Goal: Task Accomplishment & Management: Complete application form

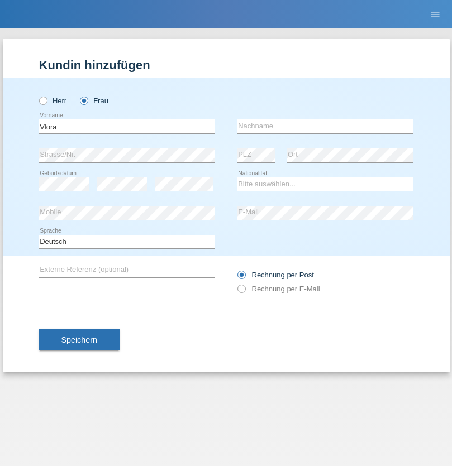
type input "Vlora"
click at [325, 126] on input "text" at bounding box center [325, 127] width 176 height 14
type input "Wastuhewa"
select select "CH"
select select "en"
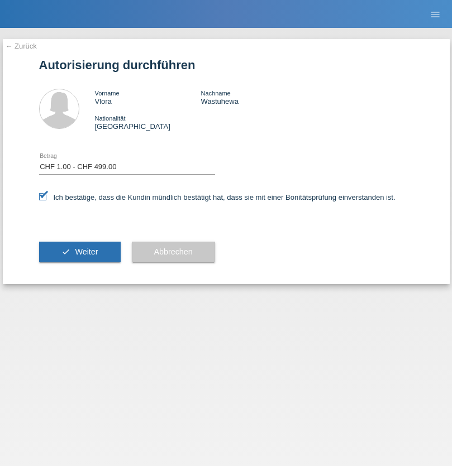
select select "1"
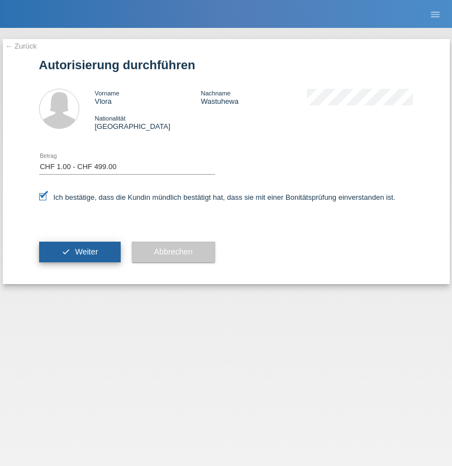
click at [79, 252] on span "Weiter" at bounding box center [86, 251] width 23 height 9
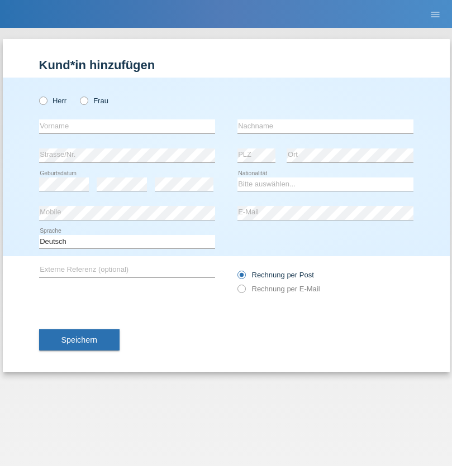
radio input "true"
click at [127, 126] on input "text" at bounding box center [127, 127] width 176 height 14
type input "LIVIIA"
click at [325, 126] on input "text" at bounding box center [325, 127] width 176 height 14
type input "FORKOSH"
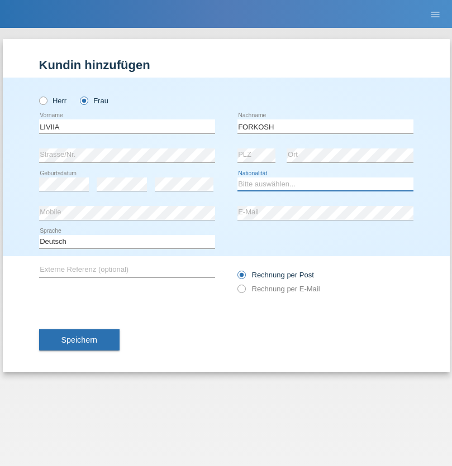
select select "UA"
select select "C"
select select "09"
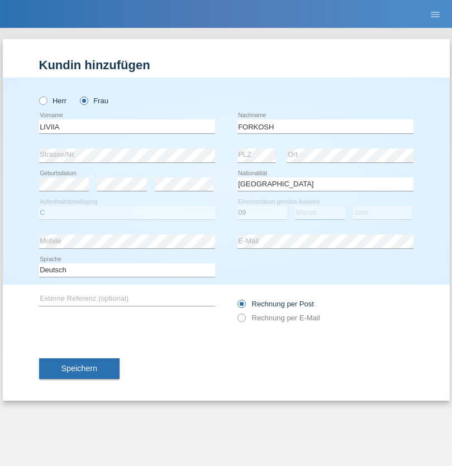
select select "06"
select select "2021"
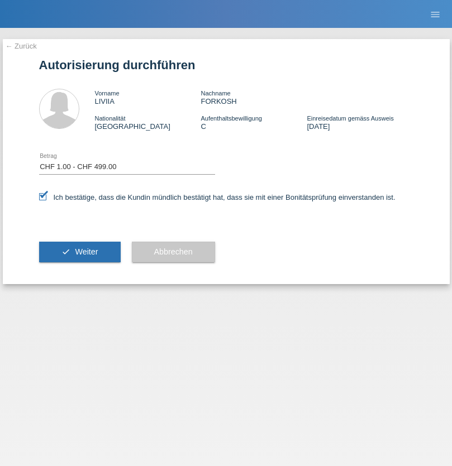
select select "1"
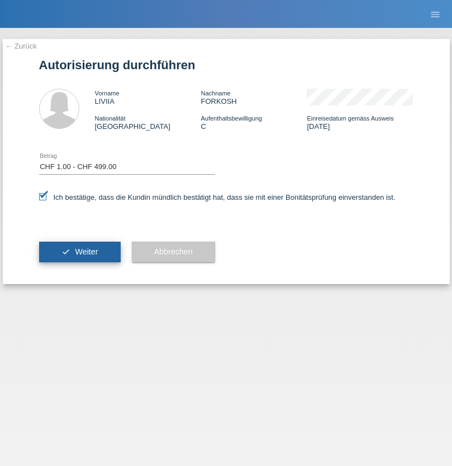
click at [79, 252] on span "Weiter" at bounding box center [86, 251] width 23 height 9
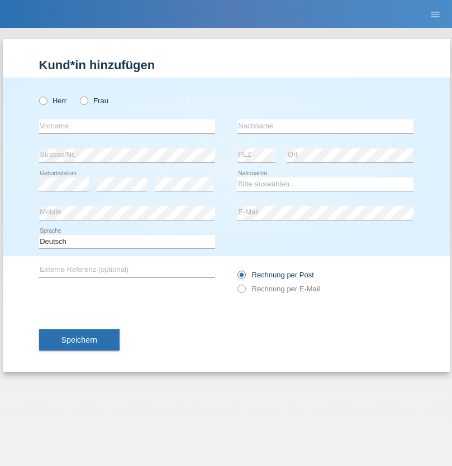
radio input "true"
click at [127, 126] on input "text" at bounding box center [127, 127] width 176 height 14
type input "[PERSON_NAME]"
click at [325, 126] on input "text" at bounding box center [325, 127] width 176 height 14
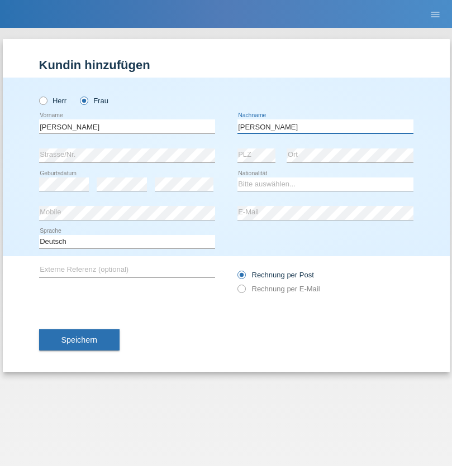
type input "Otero"
select select "ES"
select select "C"
select select "12"
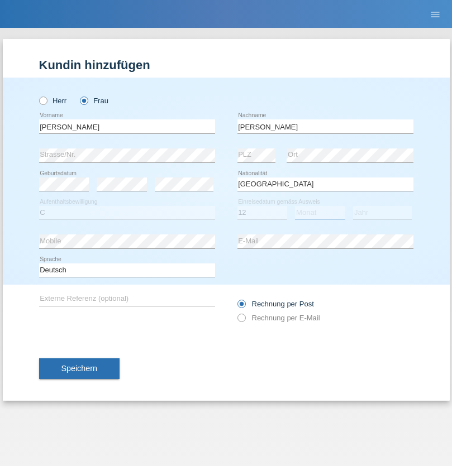
select select "01"
select select "1976"
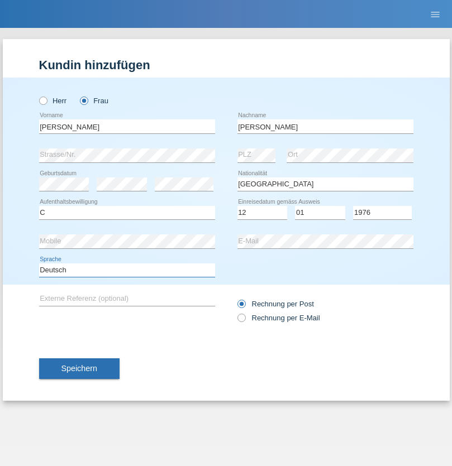
select select "en"
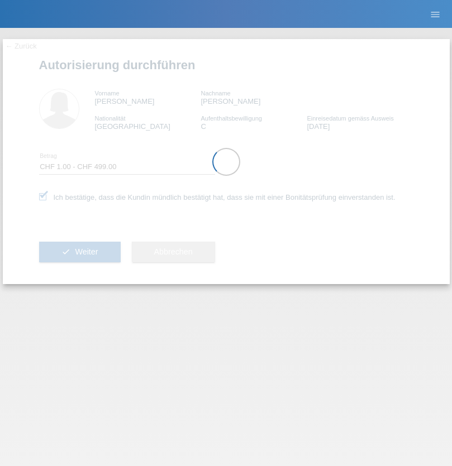
select select "1"
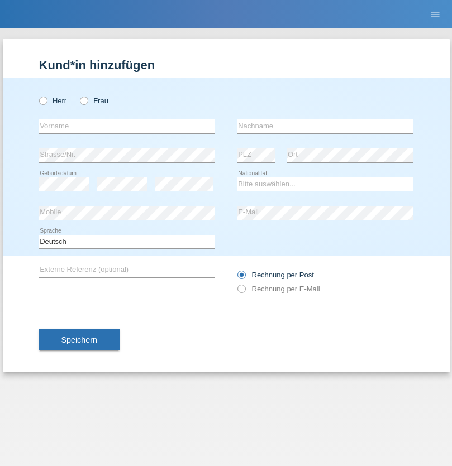
radio input "true"
click at [127, 126] on input "text" at bounding box center [127, 127] width 176 height 14
type input "[PERSON_NAME]"
click at [325, 126] on input "text" at bounding box center [325, 127] width 176 height 14
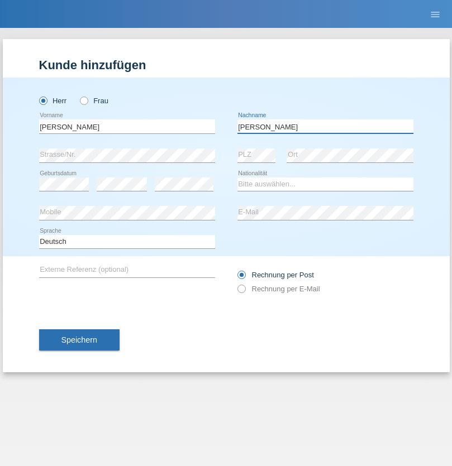
type input "[PERSON_NAME]"
select select "CH"
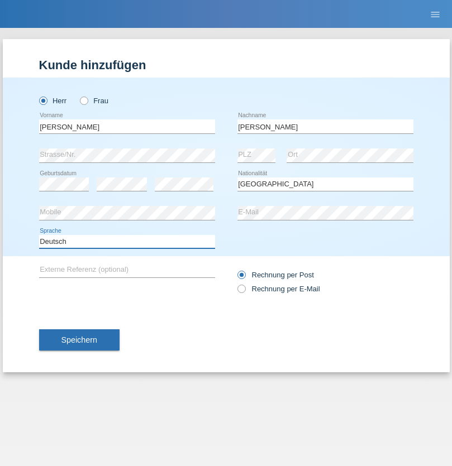
select select "en"
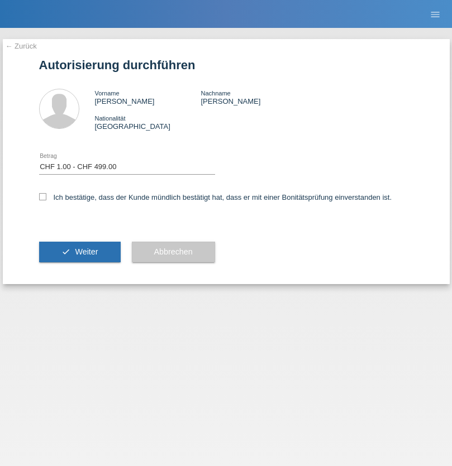
select select "1"
checkbox input "true"
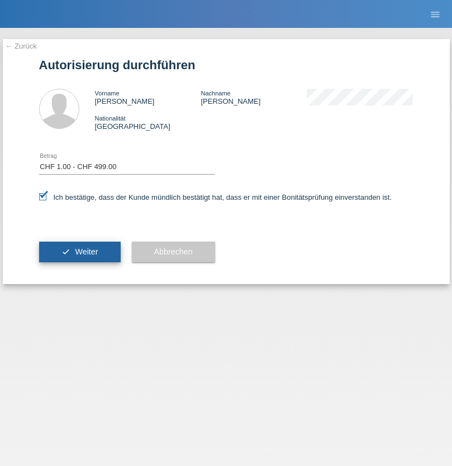
click at [79, 252] on span "Weiter" at bounding box center [86, 251] width 23 height 9
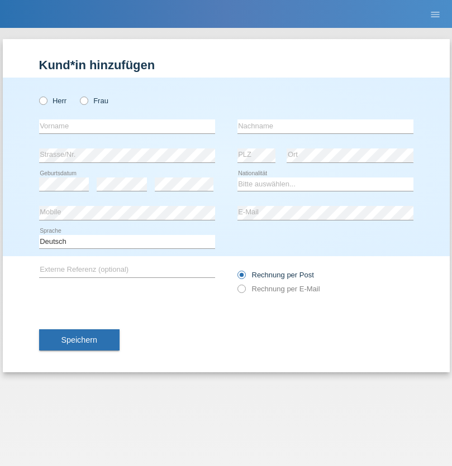
radio input "true"
click at [127, 126] on input "text" at bounding box center [127, 127] width 176 height 14
type input "Maria"
click at [325, 126] on input "text" at bounding box center [325, 127] width 176 height 14
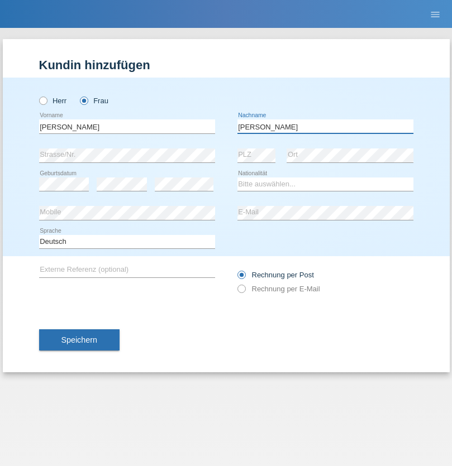
type input "Gomes"
select select "AO"
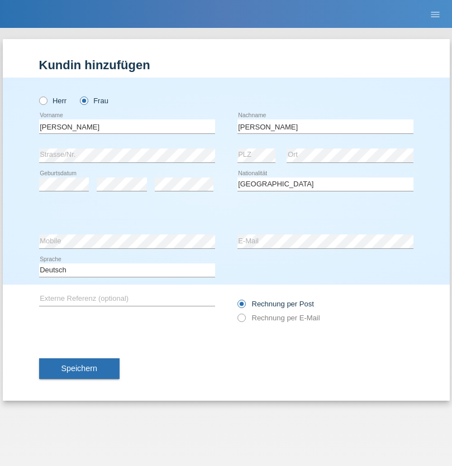
select select "C"
select select "20"
select select "04"
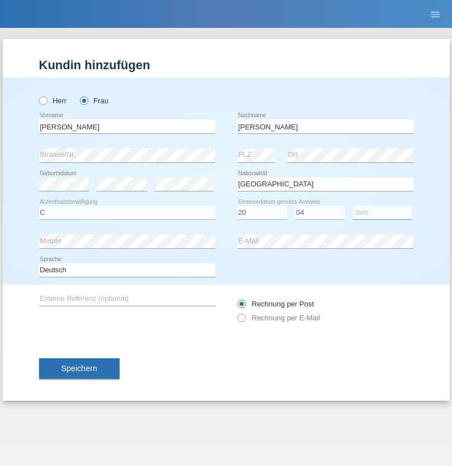
select select "2009"
select select "en"
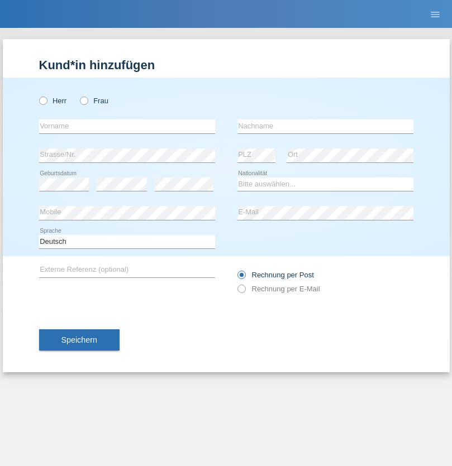
radio input "true"
click at [127, 126] on input "text" at bounding box center [127, 127] width 176 height 14
type input "Mohammad Qais"
click at [325, 126] on input "text" at bounding box center [325, 127] width 176 height 14
type input "Nemani"
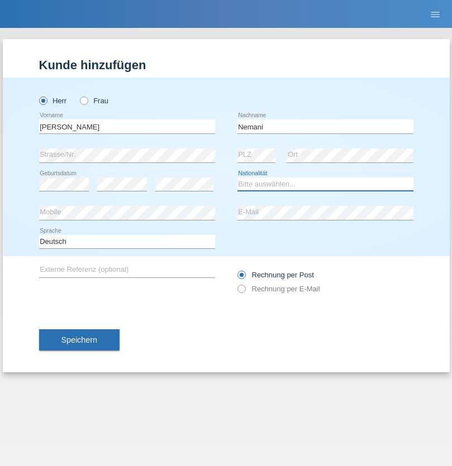
select select "AF"
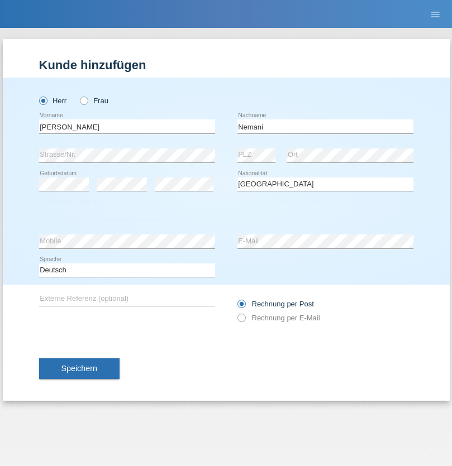
select select "C"
select select "02"
select select "01"
select select "2021"
